Goal: Information Seeking & Learning: Learn about a topic

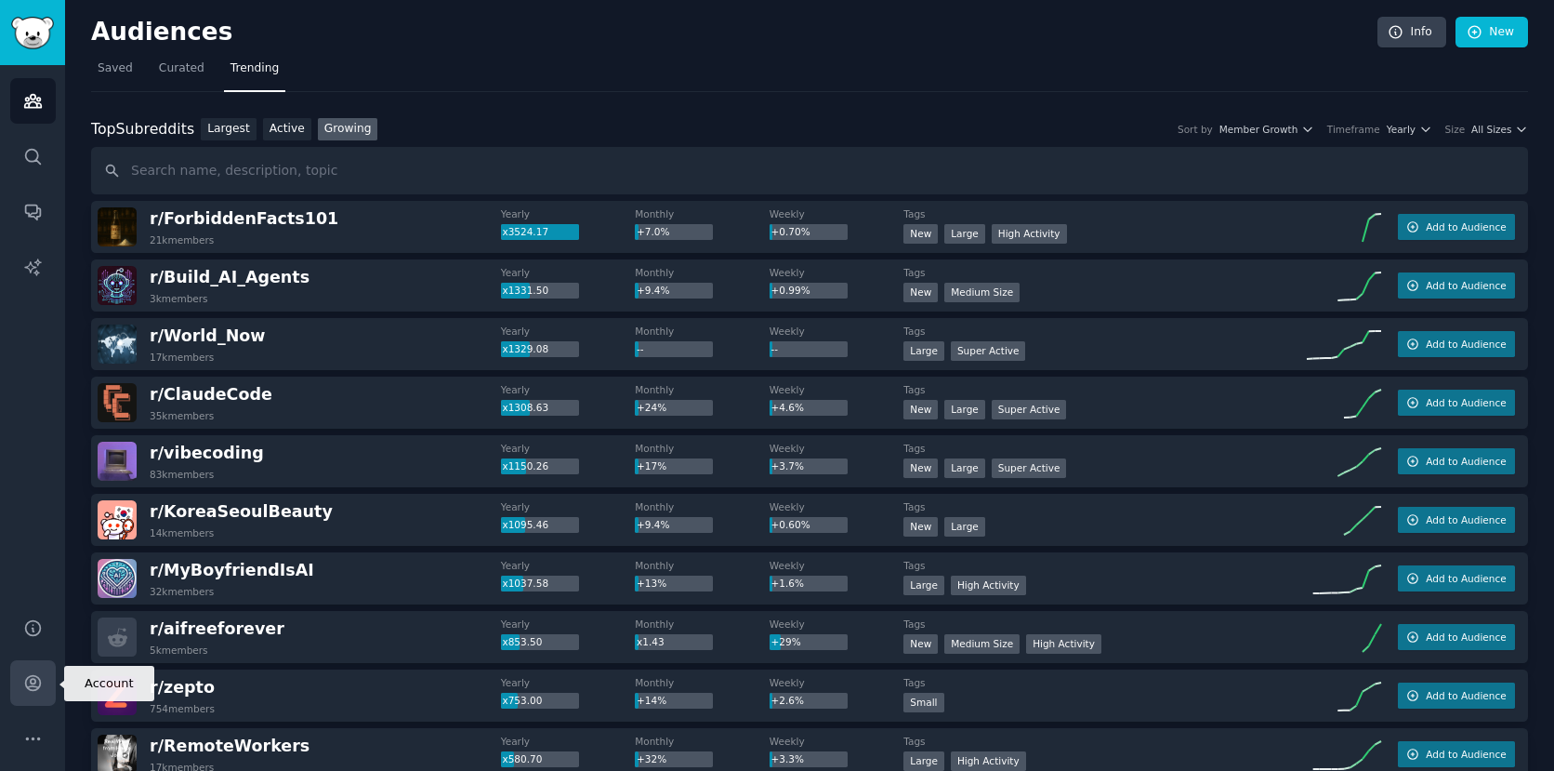
click at [29, 688] on icon "Sidebar" at bounding box center [33, 683] width 20 height 20
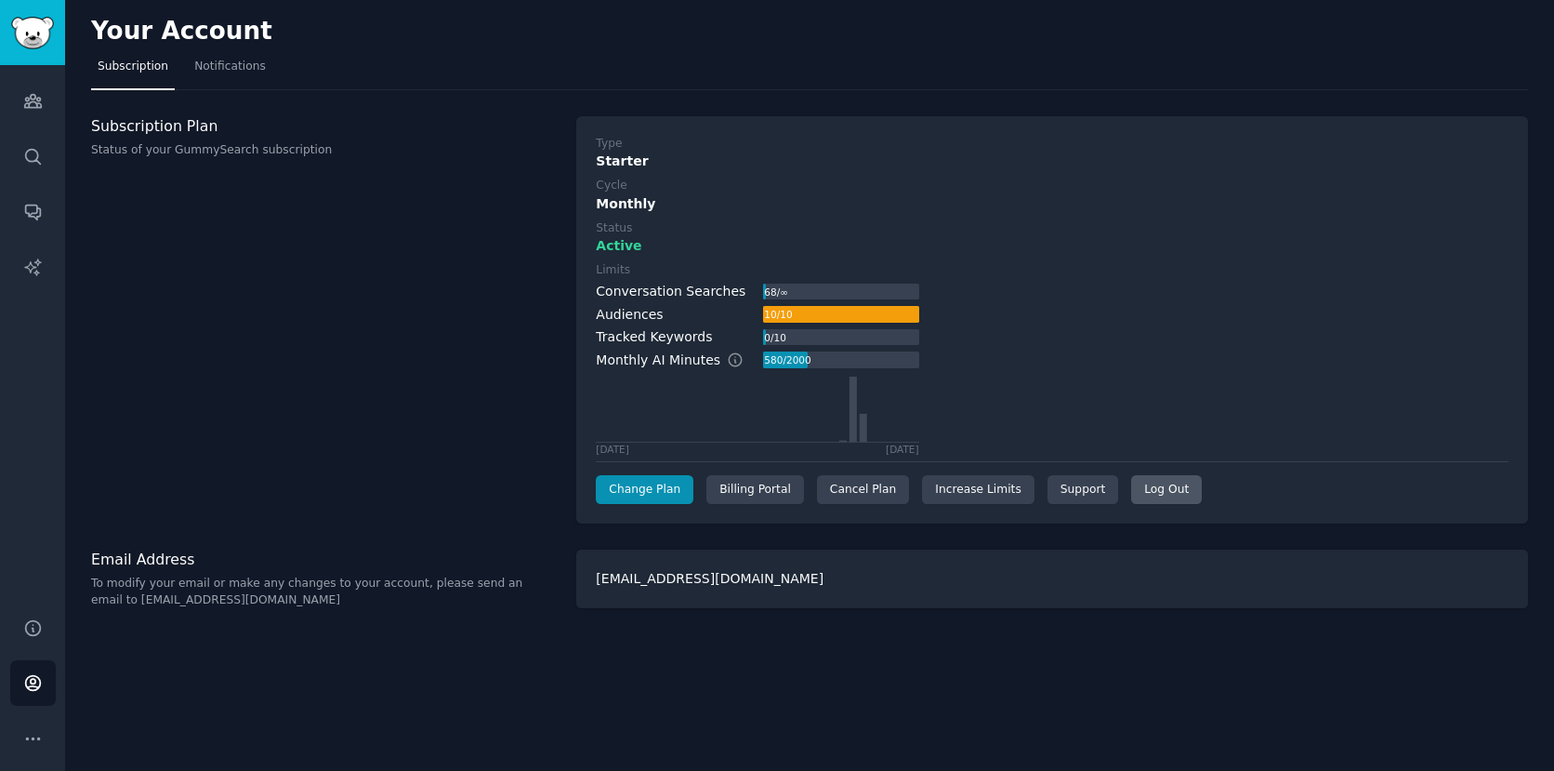
click at [1156, 491] on div "Log Out" at bounding box center [1166, 490] width 71 height 30
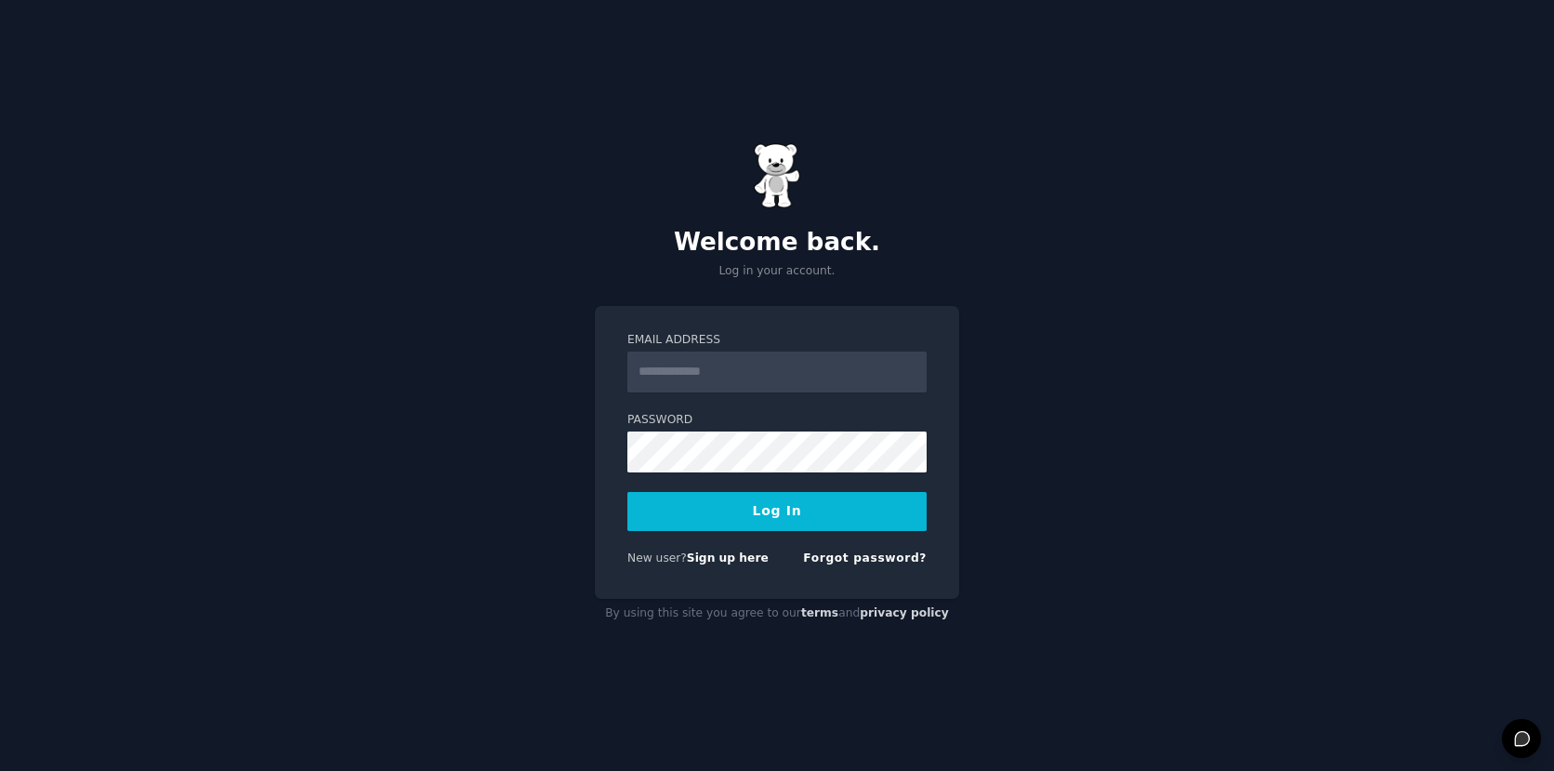
click at [795, 366] on input "Email Address" at bounding box center [776, 371] width 299 height 41
type input "**********"
click at [627, 492] on button "Log In" at bounding box center [776, 511] width 299 height 39
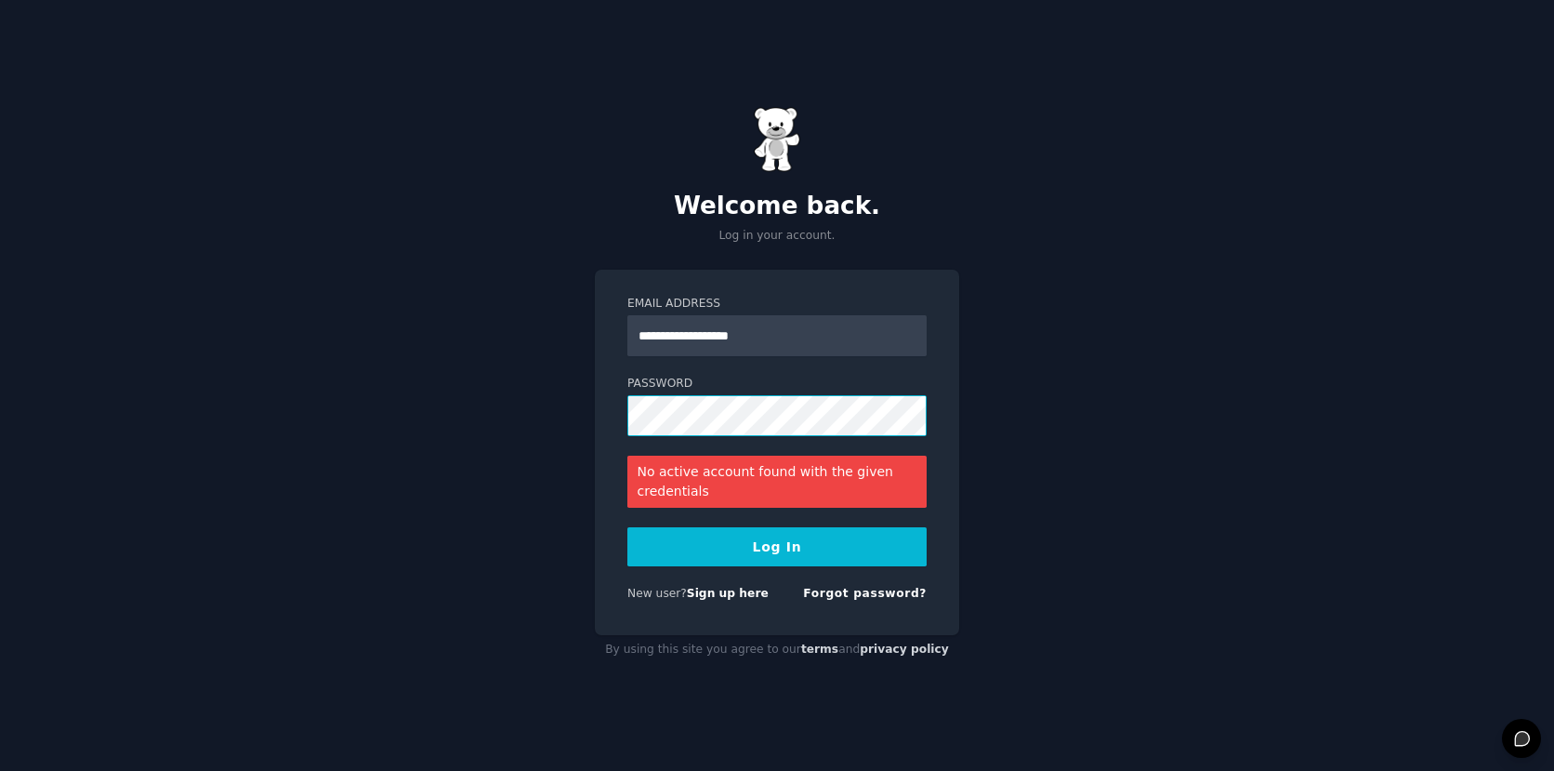
click at [627, 527] on button "Log In" at bounding box center [776, 546] width 299 height 39
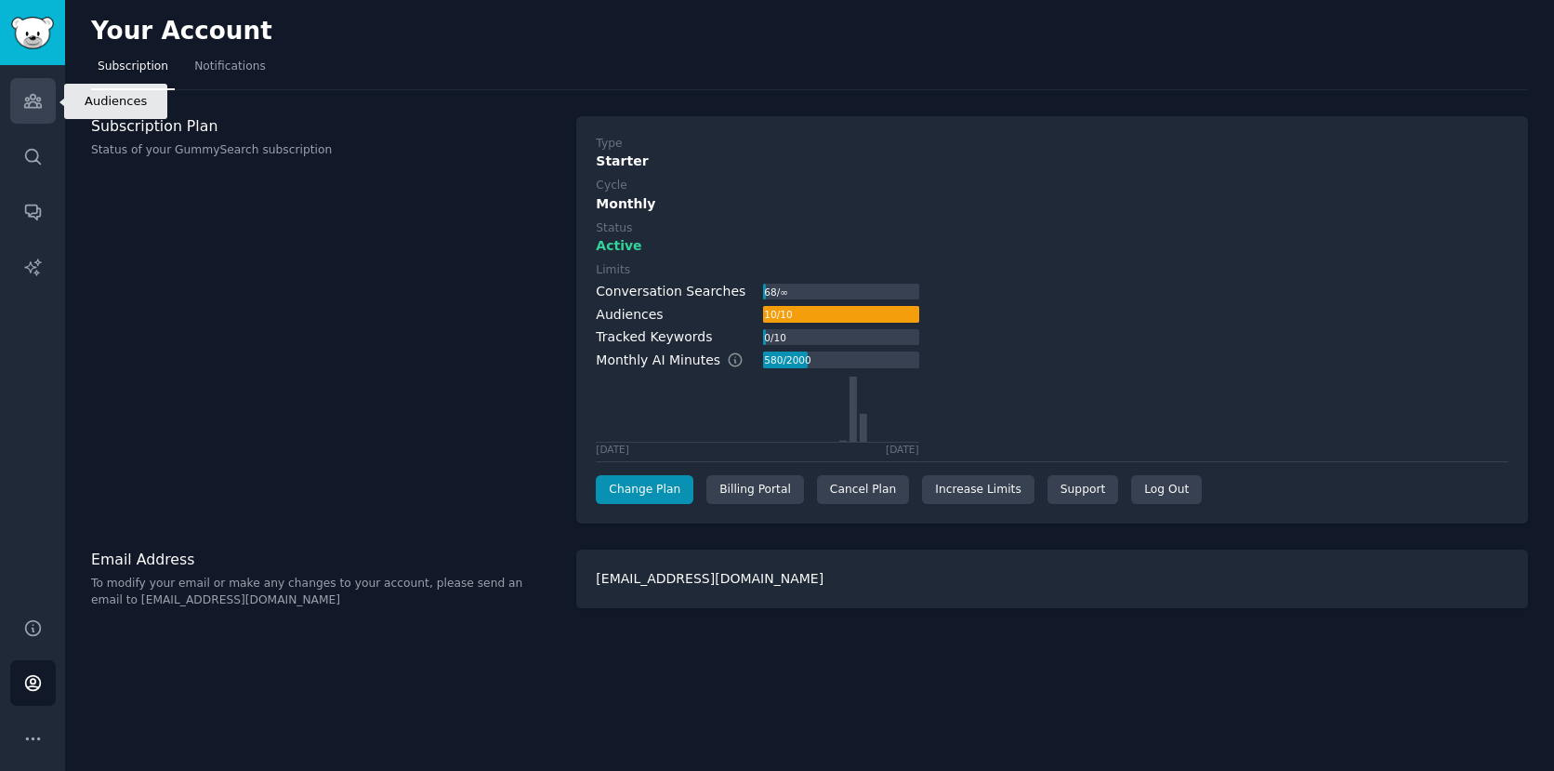
click at [35, 106] on icon "Sidebar" at bounding box center [33, 101] width 20 height 20
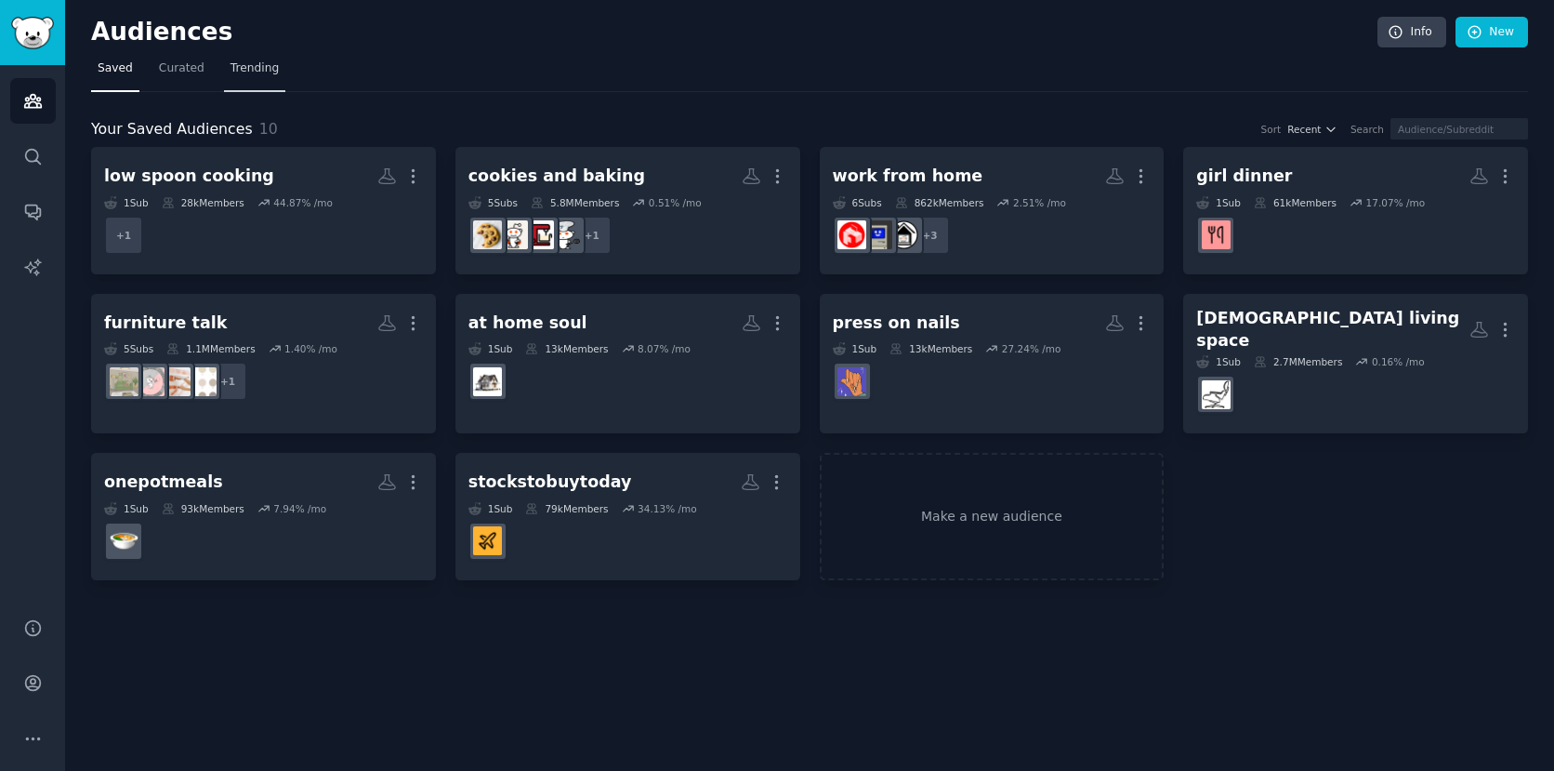
click at [254, 78] on link "Trending" at bounding box center [254, 73] width 61 height 38
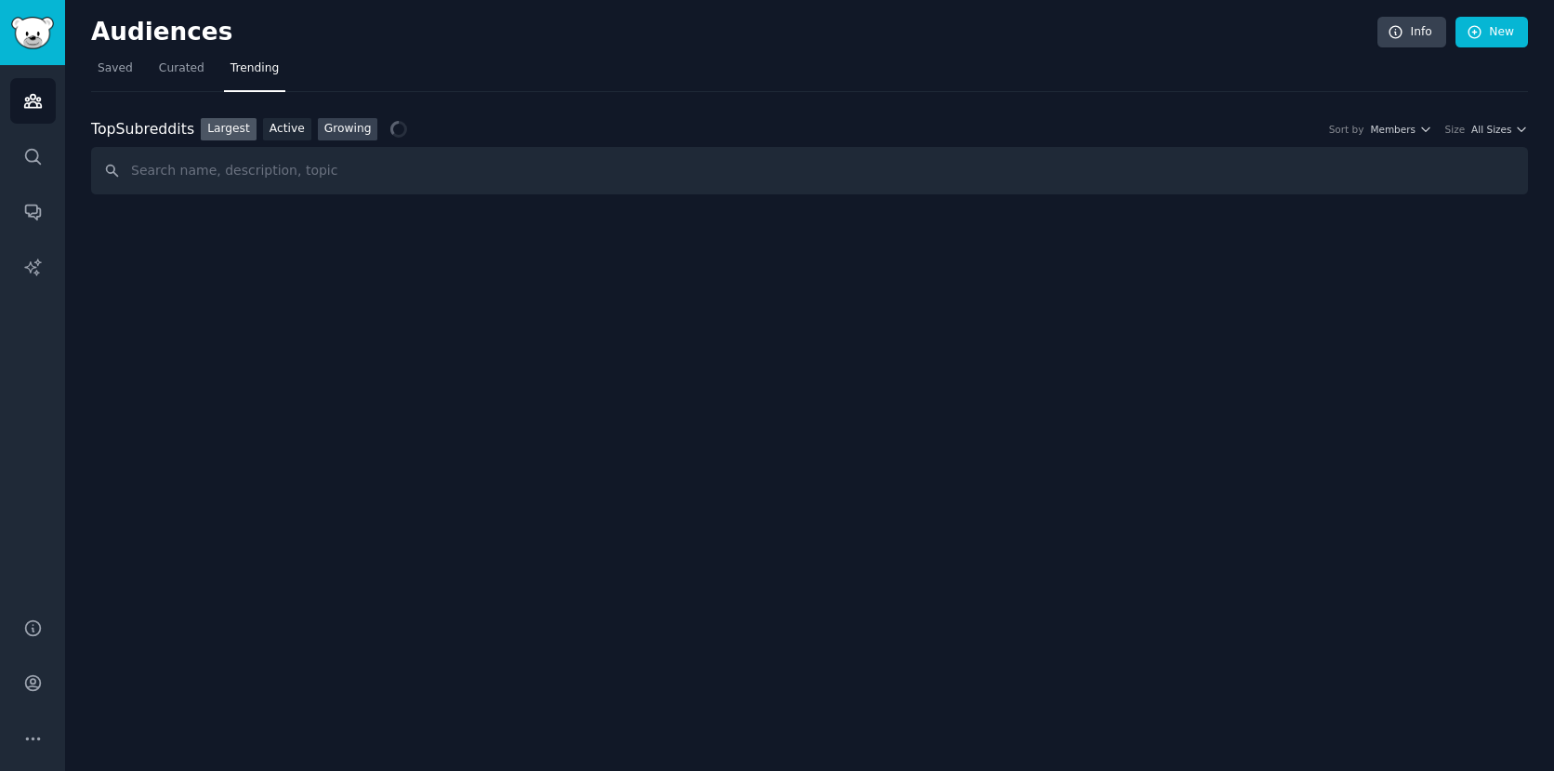
click at [349, 126] on link "Growing" at bounding box center [348, 129] width 60 height 23
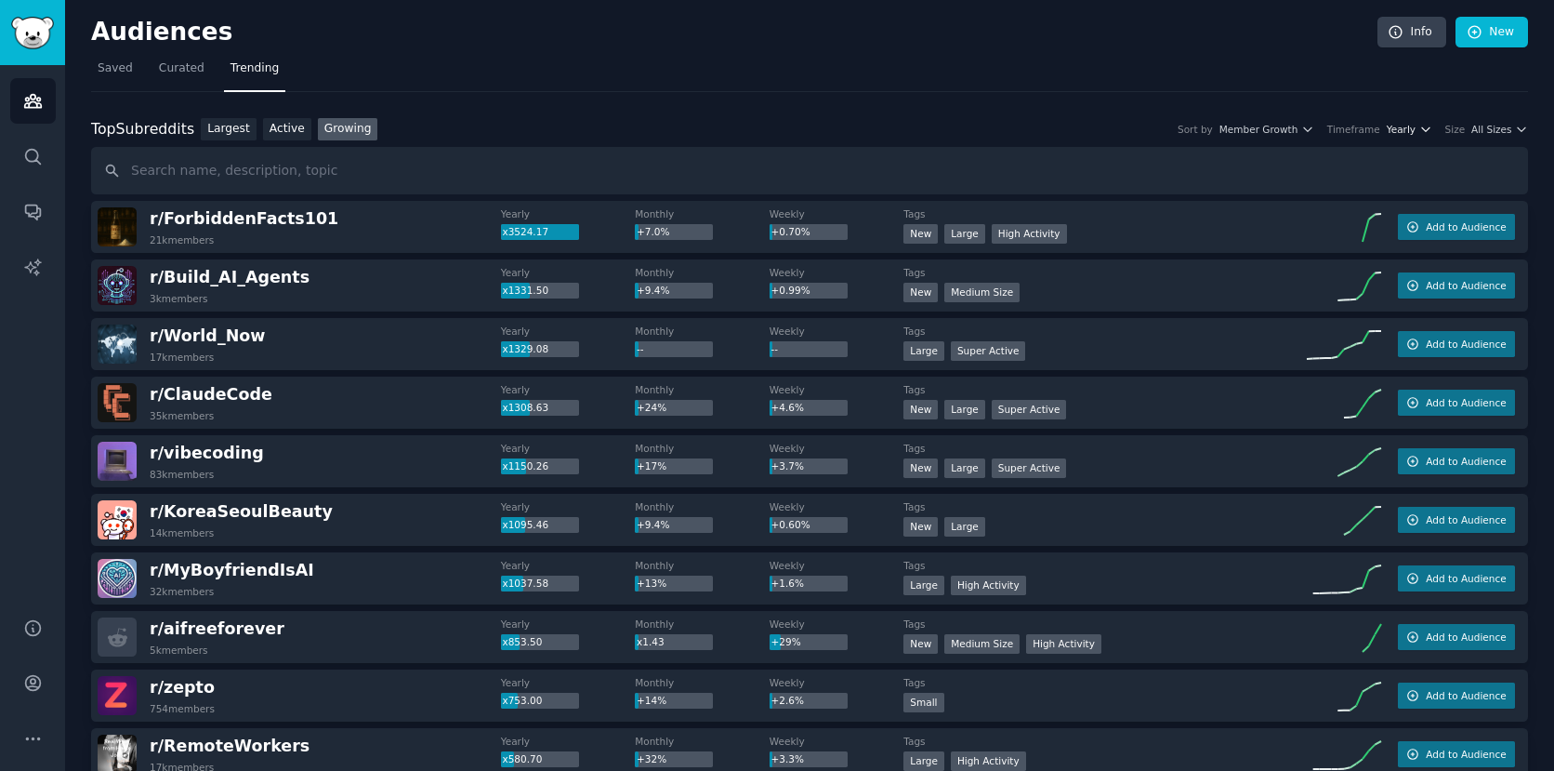
click at [1403, 135] on span "Yearly" at bounding box center [1401, 129] width 29 height 13
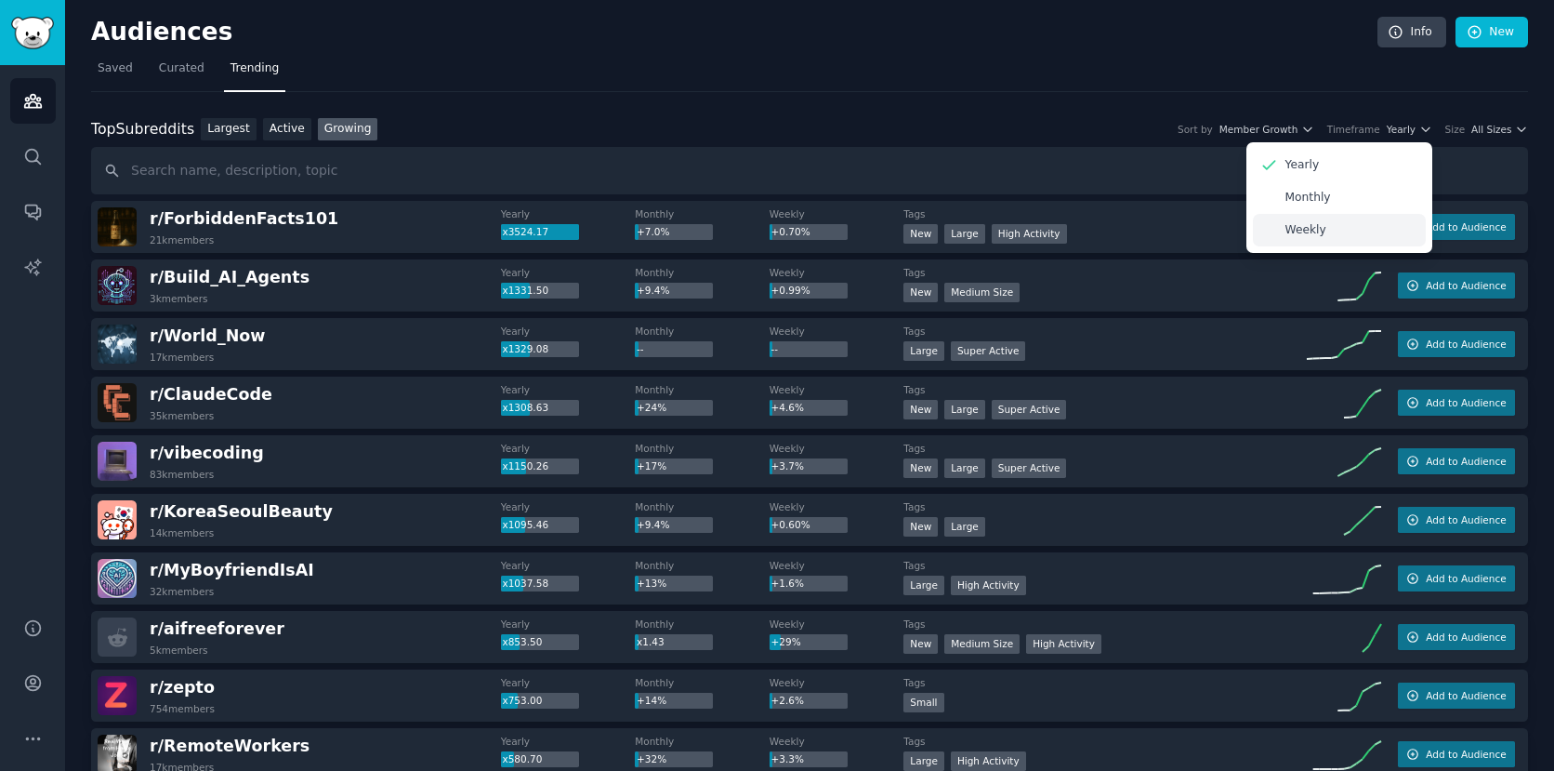
click at [1319, 223] on p "Weekly" at bounding box center [1305, 230] width 41 height 17
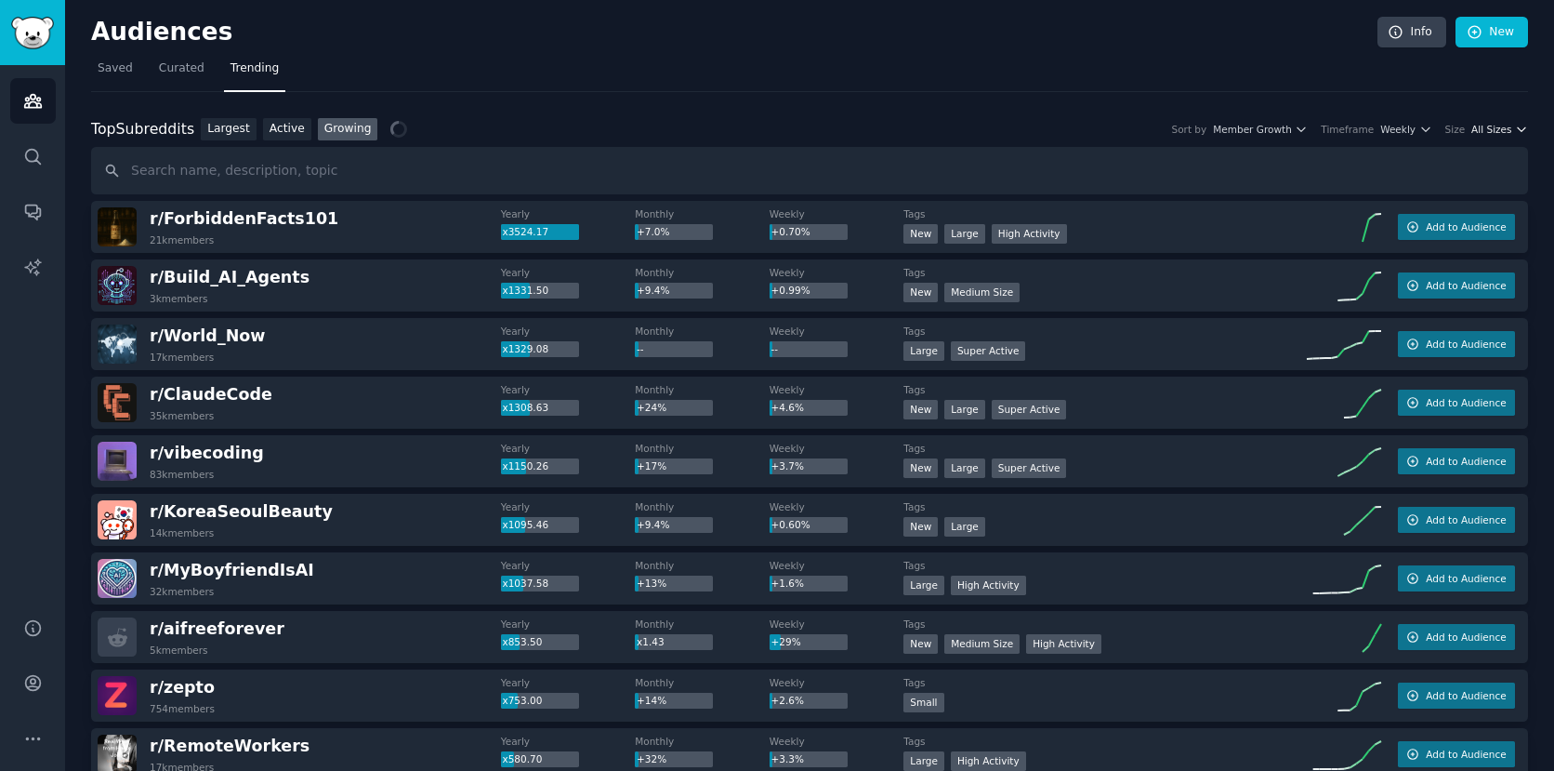
click at [1493, 128] on span "All Sizes" at bounding box center [1491, 129] width 40 height 13
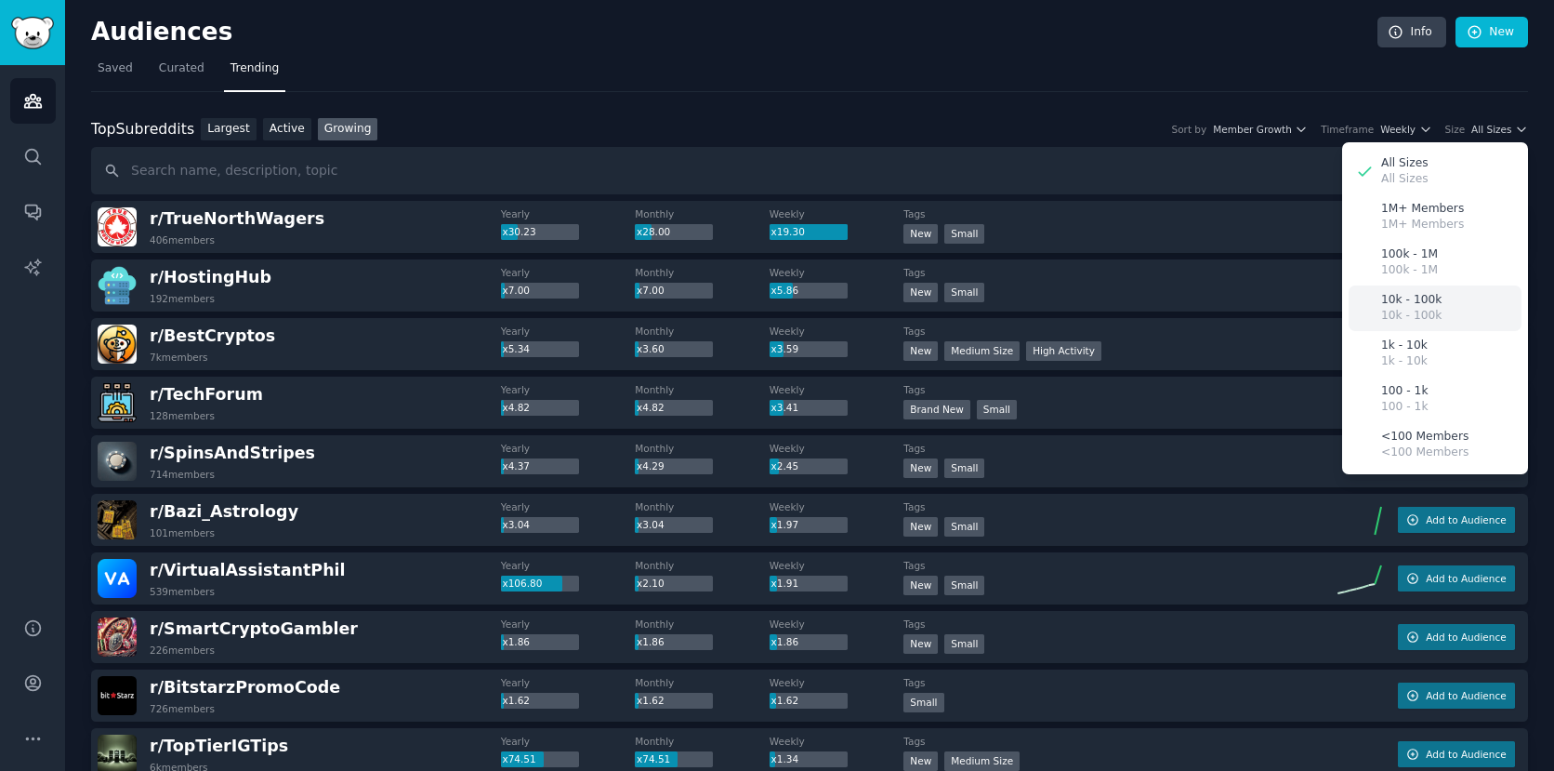
click at [1413, 303] on p "10k - 100k" at bounding box center [1411, 300] width 60 height 17
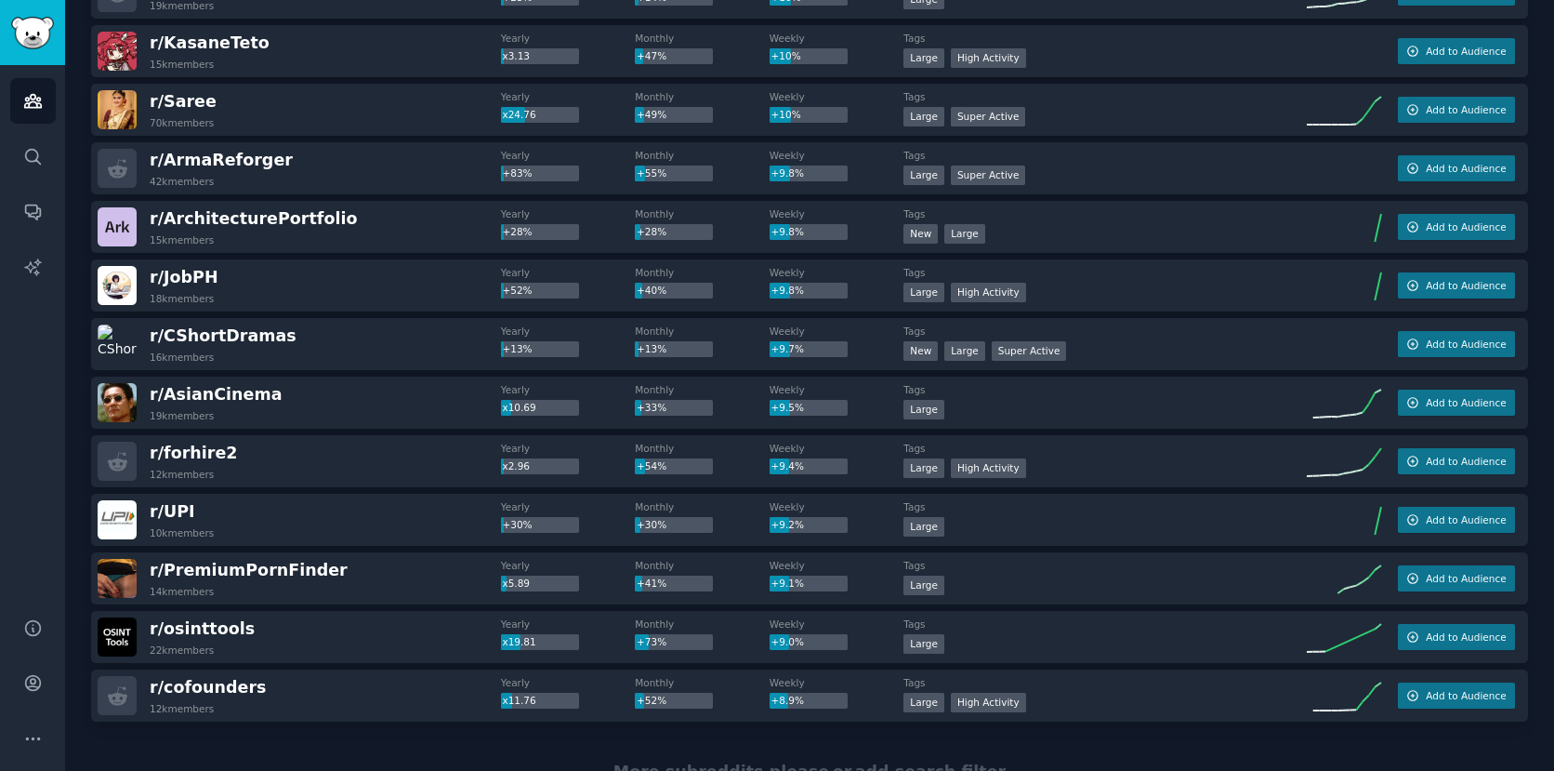
scroll to position [2478, 0]
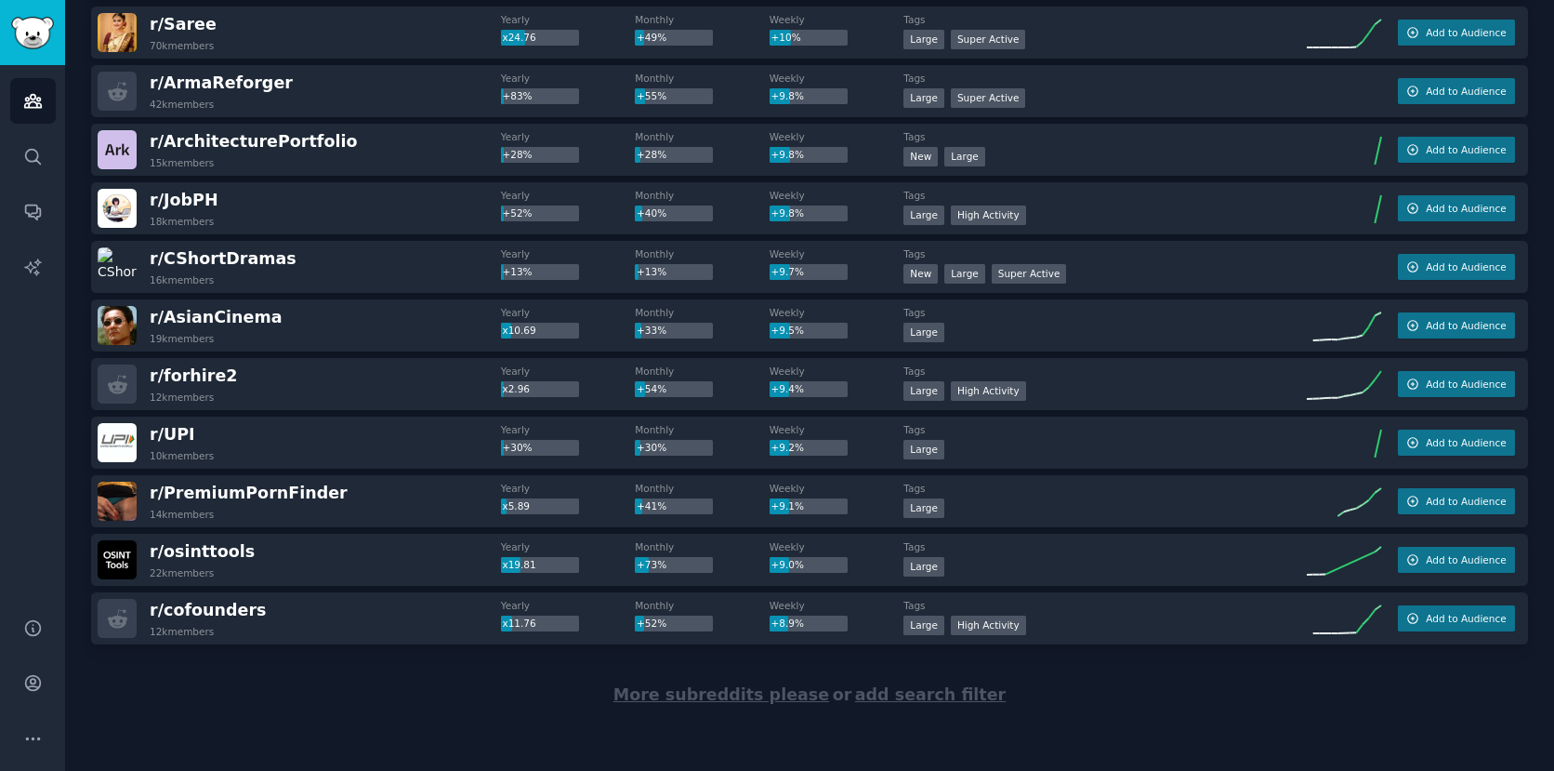
click at [700, 694] on span "More subreddits please" at bounding box center [721, 694] width 216 height 19
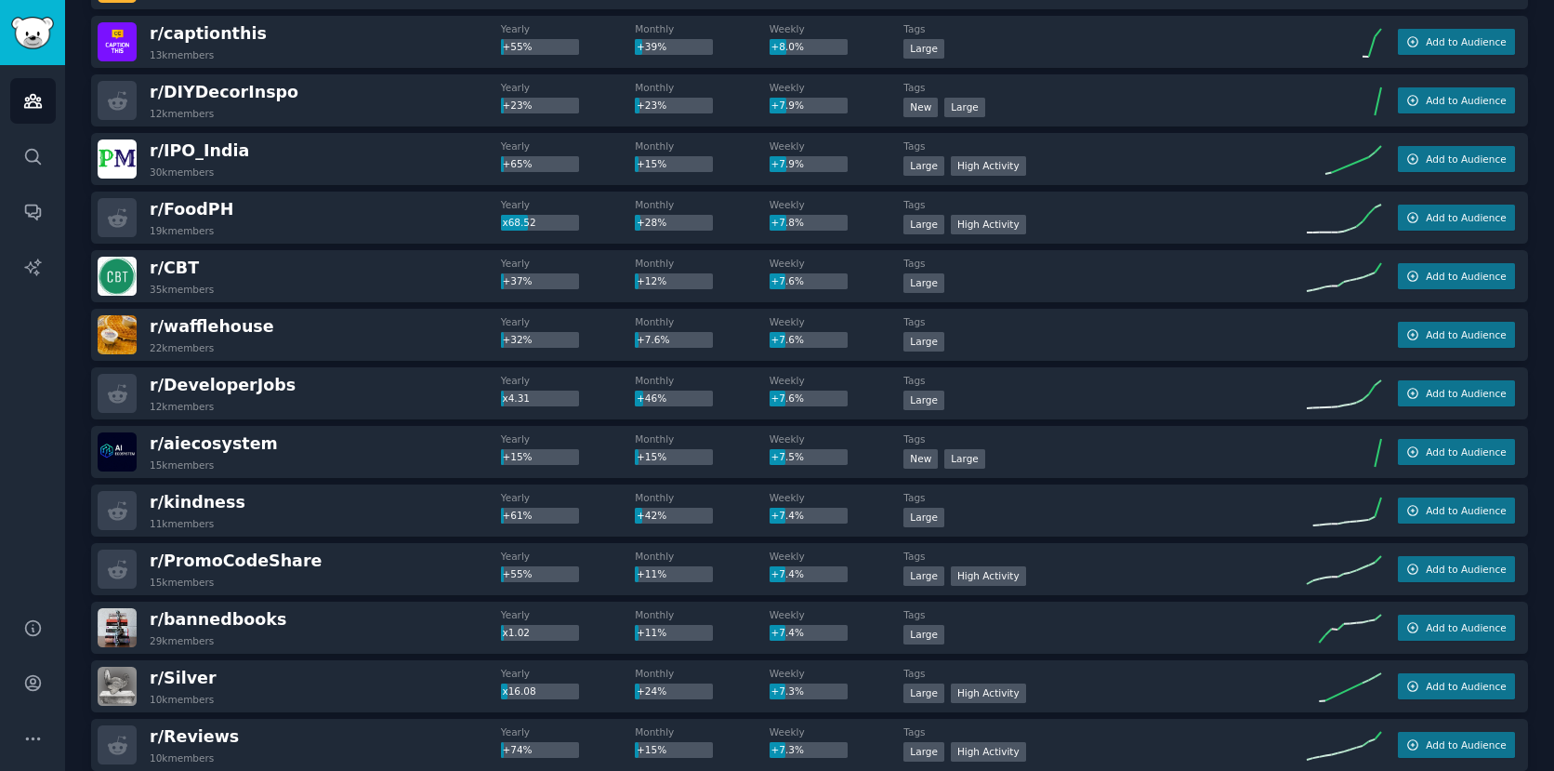
scroll to position [3468, 0]
